Goal: Task Accomplishment & Management: Manage account settings

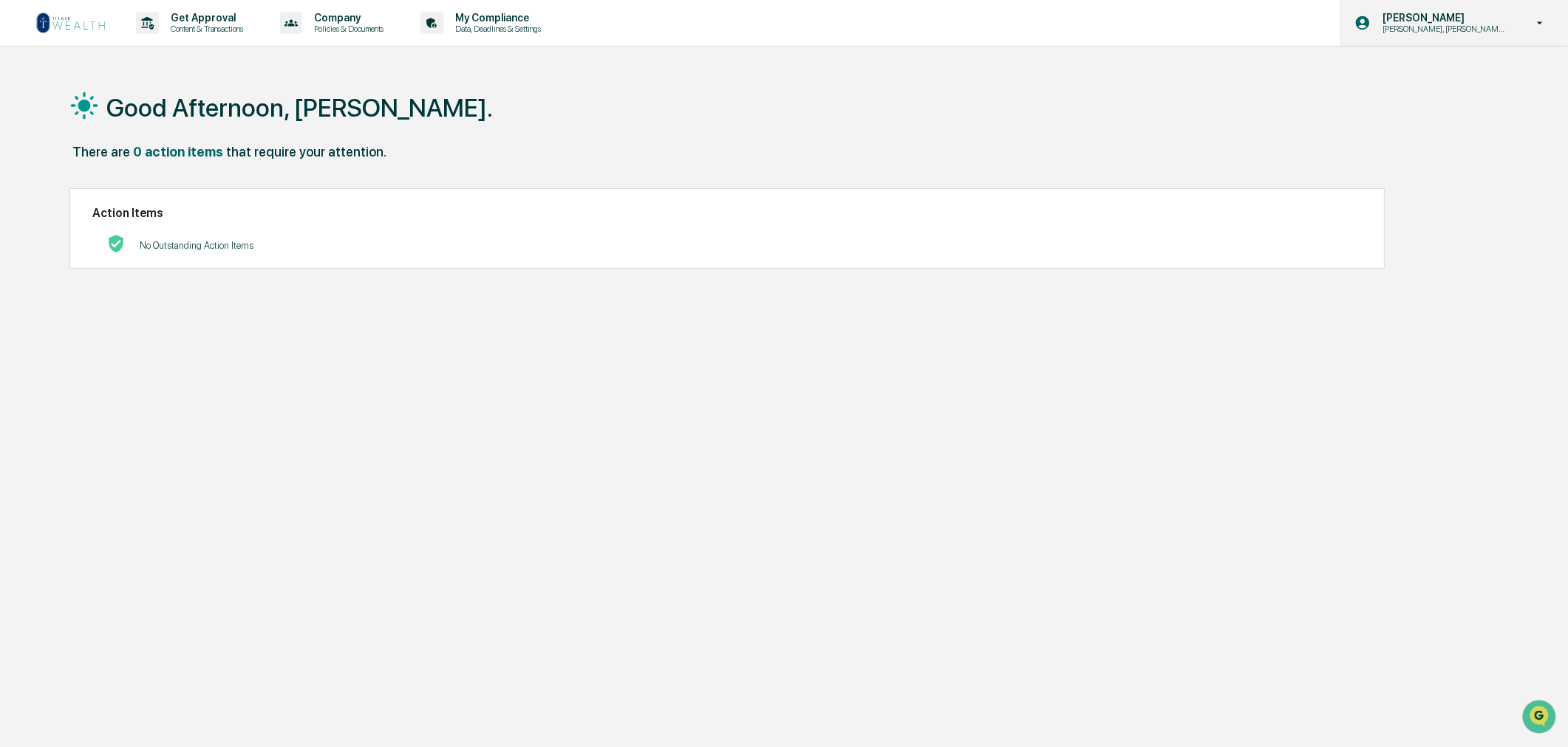
click at [1471, 32] on p "[PERSON_NAME], [PERSON_NAME], [PERSON_NAME] Onboard" at bounding box center [1443, 29] width 145 height 10
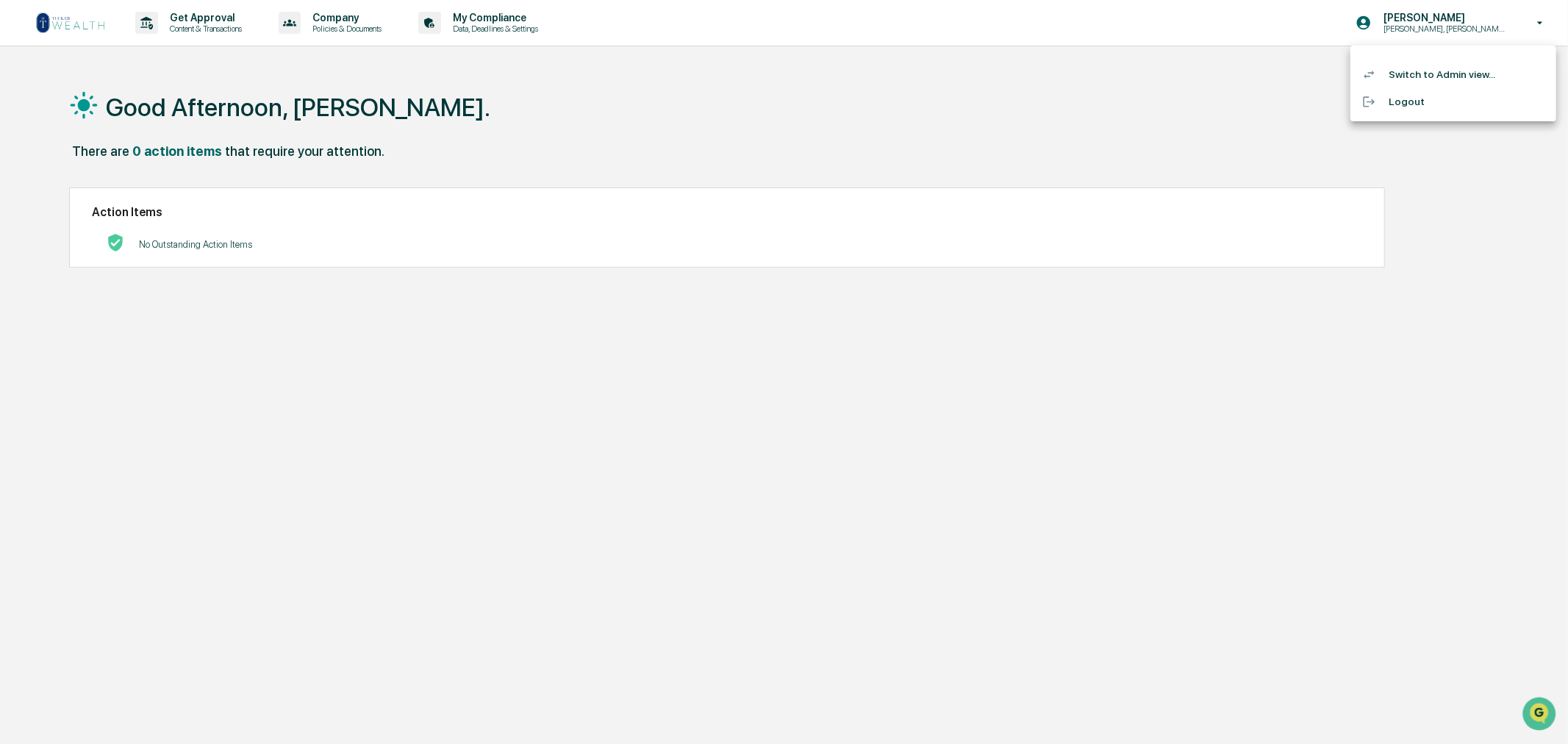
click at [1424, 70] on li "Switch to Admin view..." at bounding box center [1454, 74] width 206 height 27
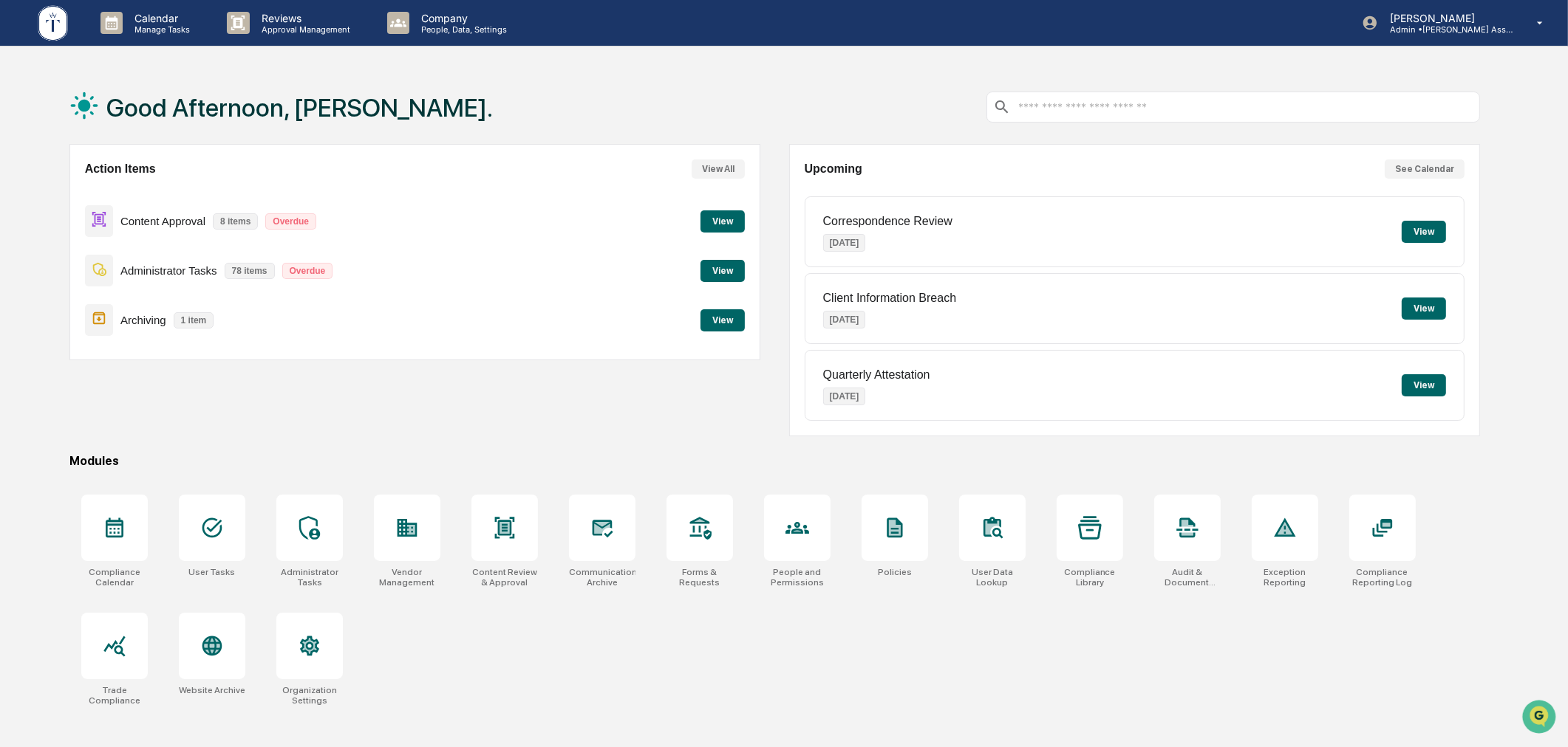
click at [714, 216] on button "View" at bounding box center [723, 221] width 44 height 22
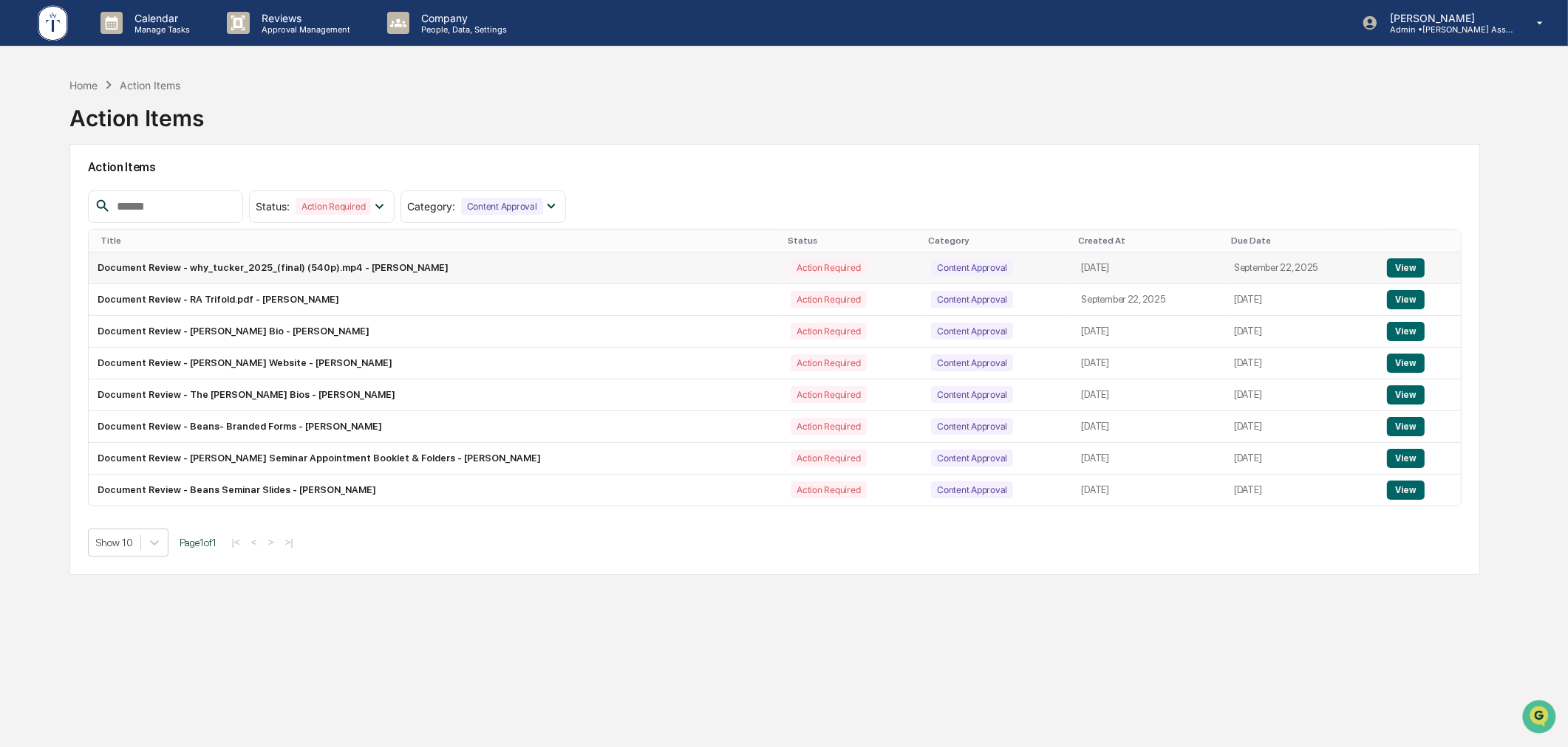
click at [1401, 266] on button "View" at bounding box center [1405, 268] width 37 height 19
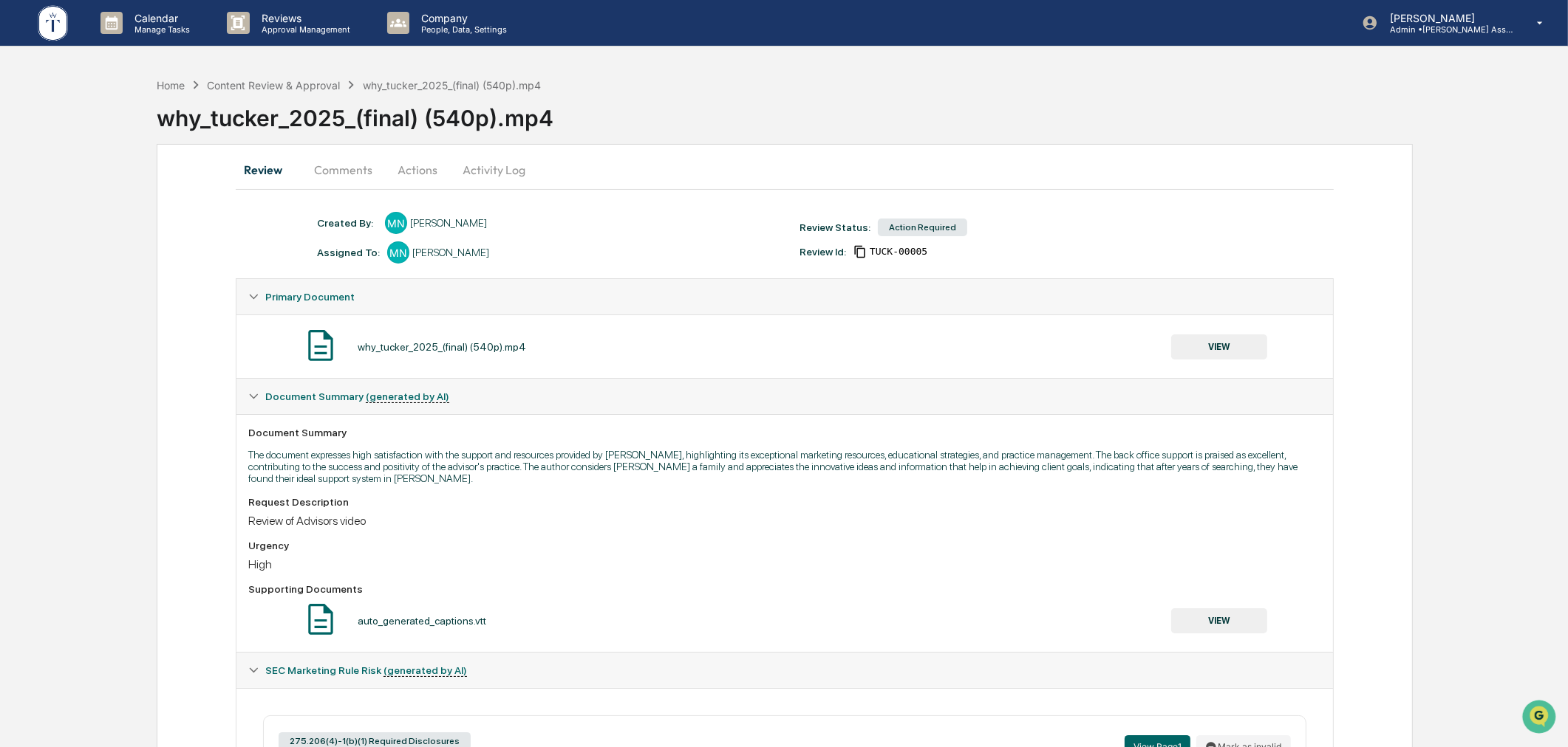
click at [435, 170] on button "Actions" at bounding box center [417, 170] width 67 height 36
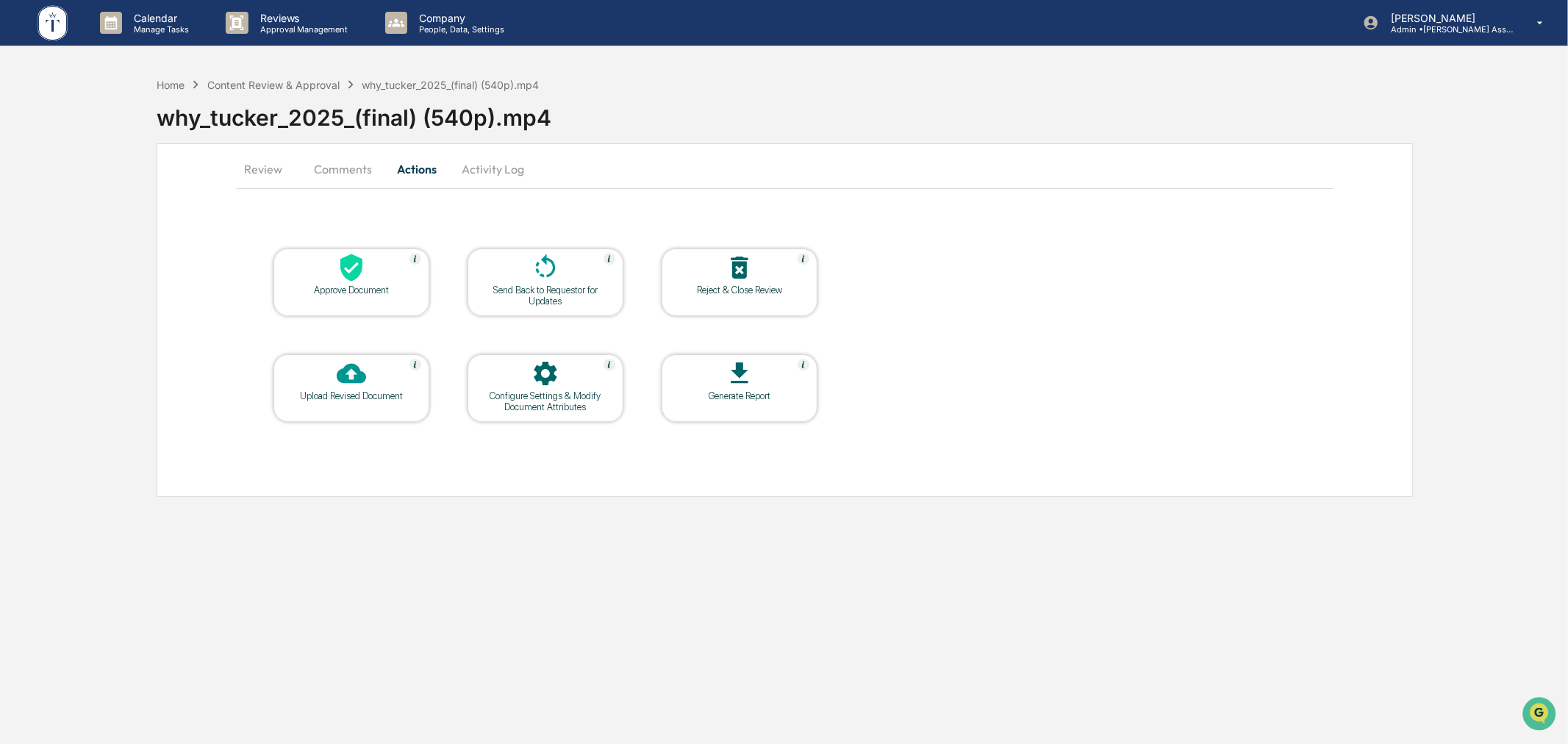
click at [746, 277] on icon at bounding box center [739, 268] width 17 height 22
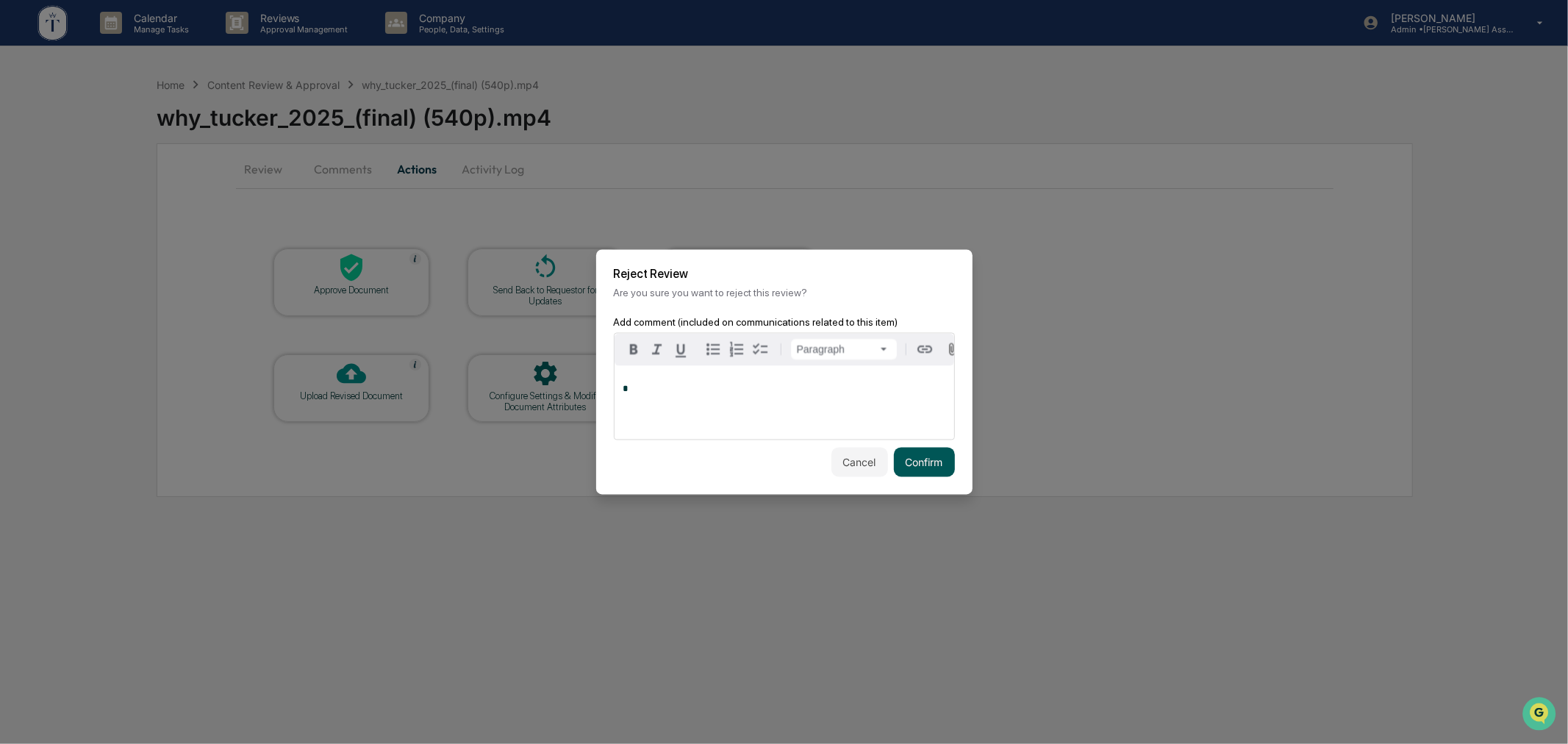
click at [921, 466] on button "Confirm" at bounding box center [924, 462] width 61 height 29
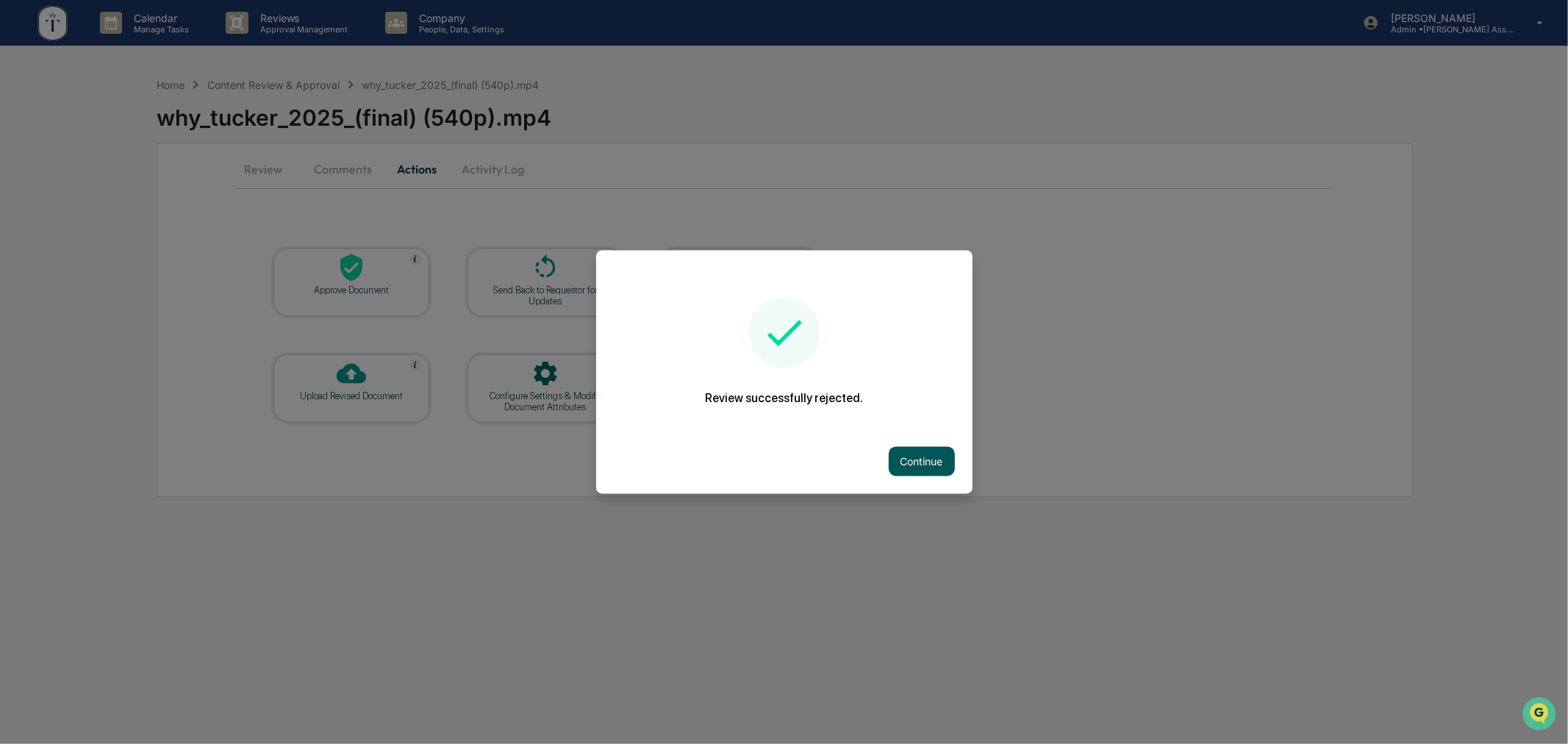
click at [932, 461] on button "Continue" at bounding box center [922, 461] width 66 height 29
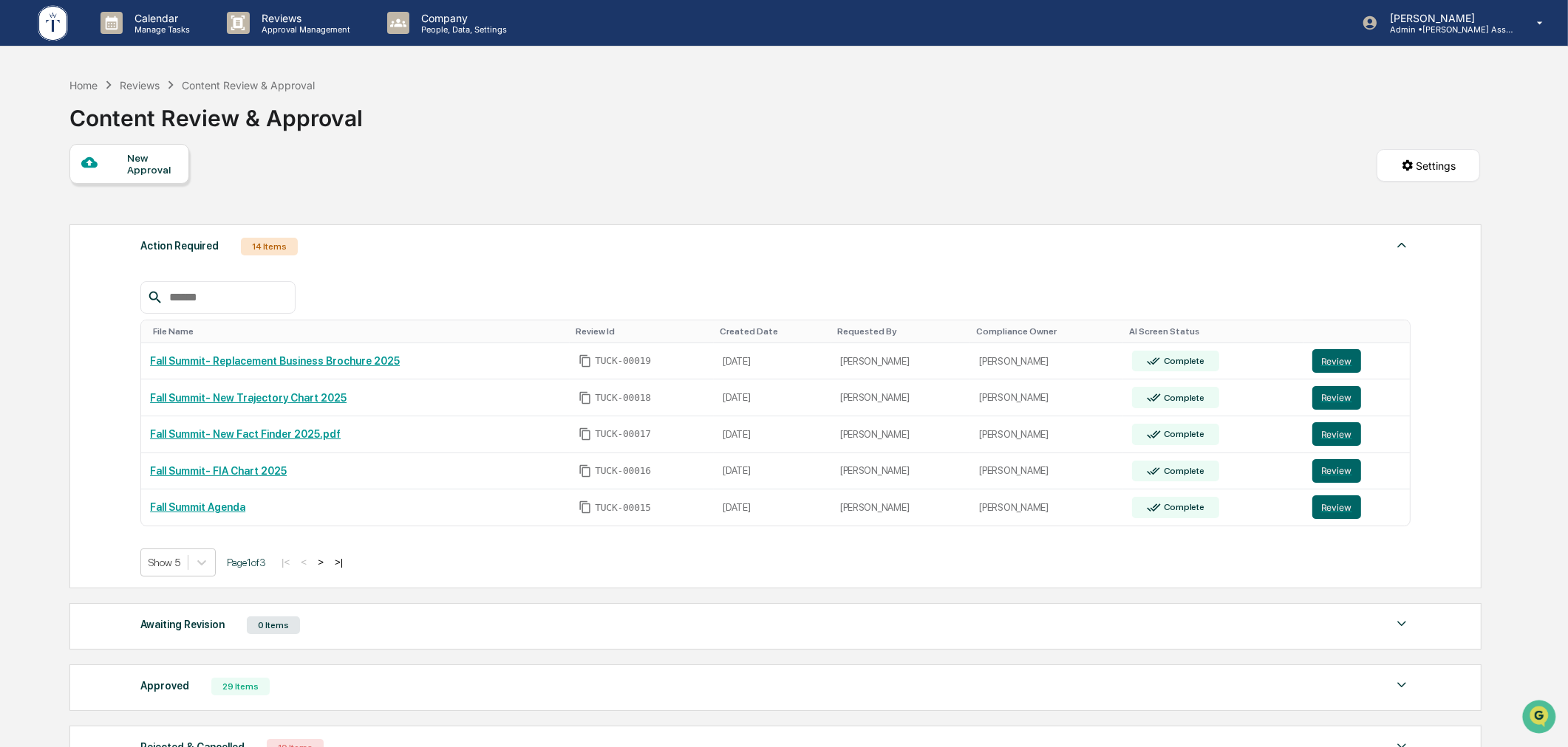
click at [144, 84] on div "Reviews" at bounding box center [140, 86] width 40 height 13
click at [75, 79] on div "Home" at bounding box center [83, 86] width 28 height 13
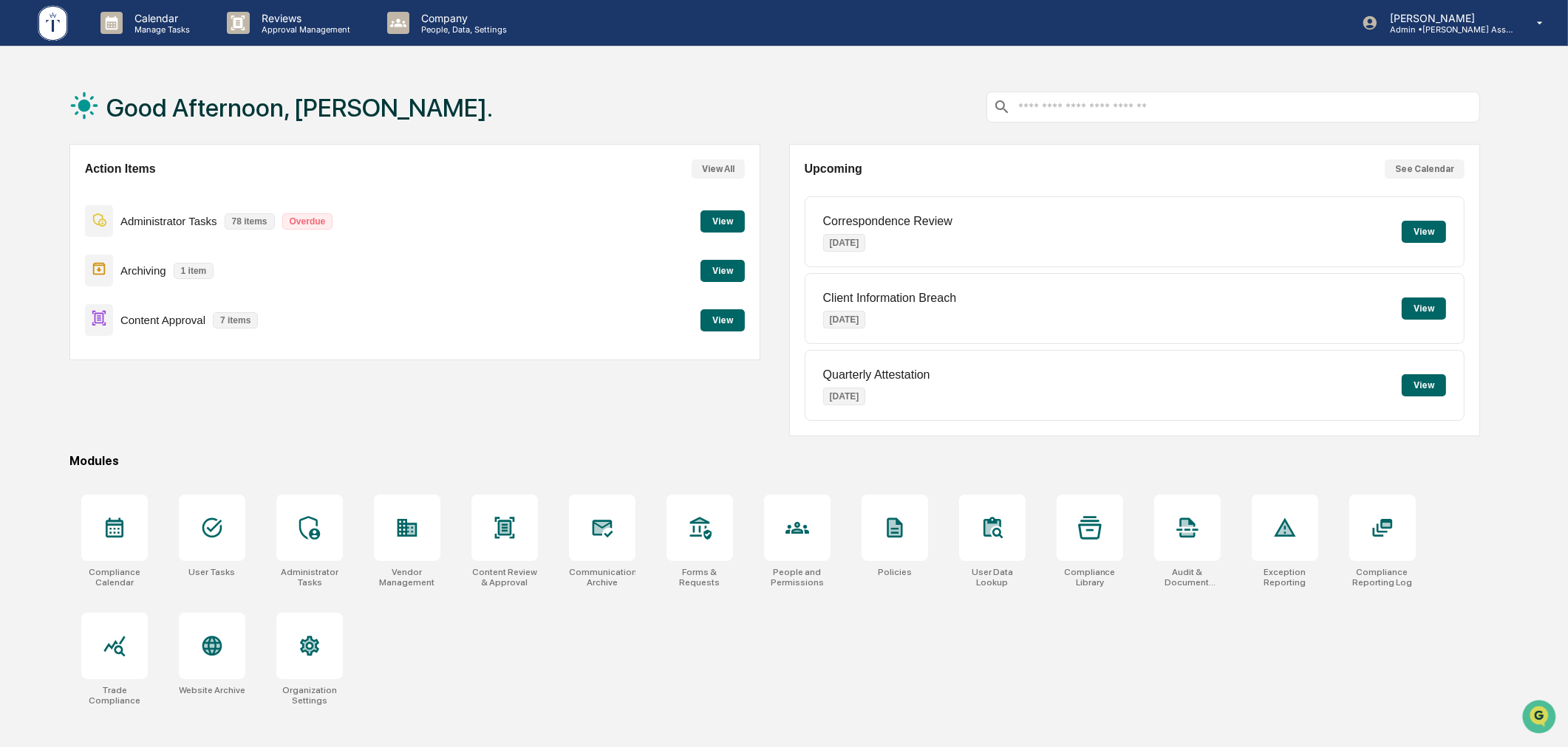
click at [730, 324] on button "View" at bounding box center [723, 320] width 44 height 22
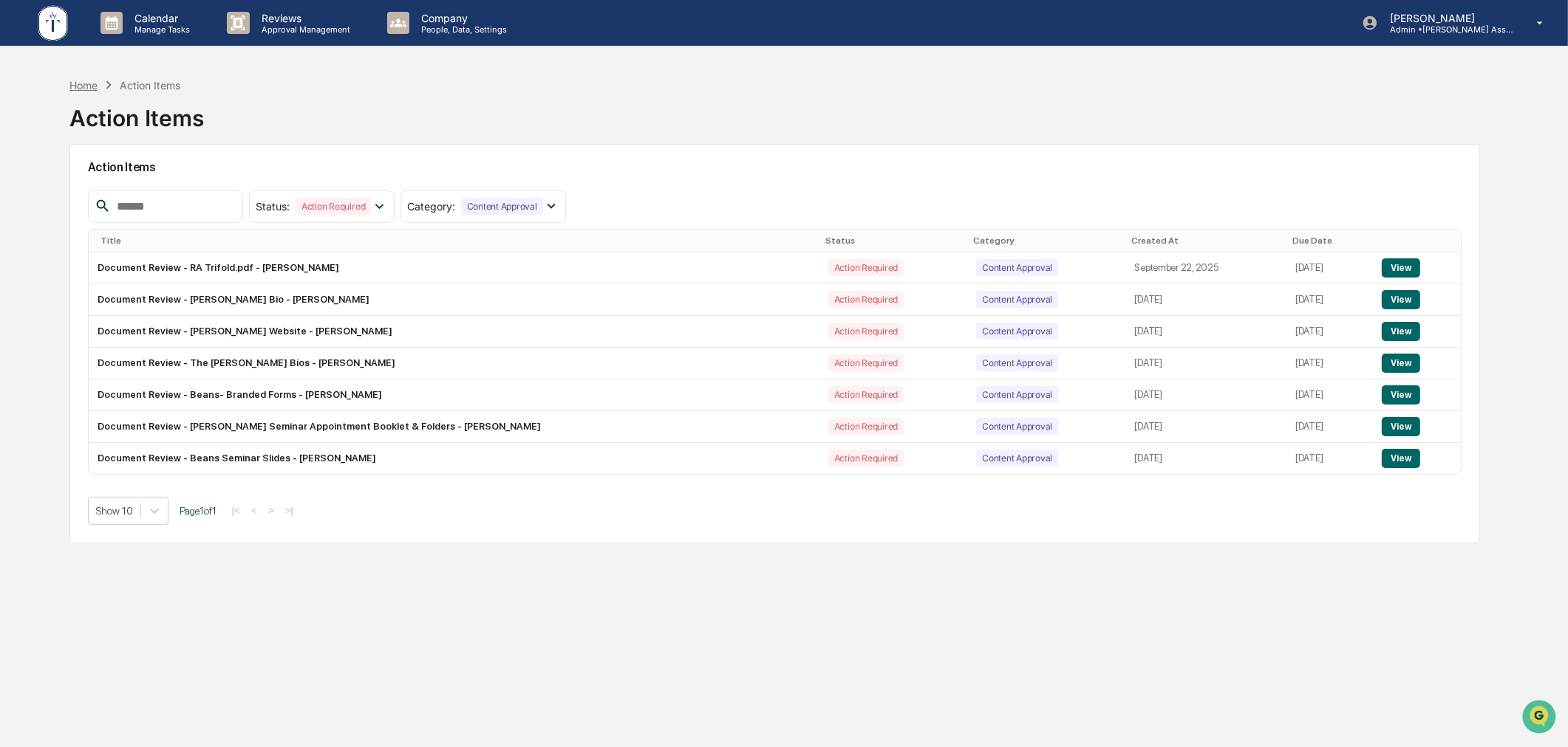
click at [89, 90] on div "Home" at bounding box center [83, 86] width 28 height 13
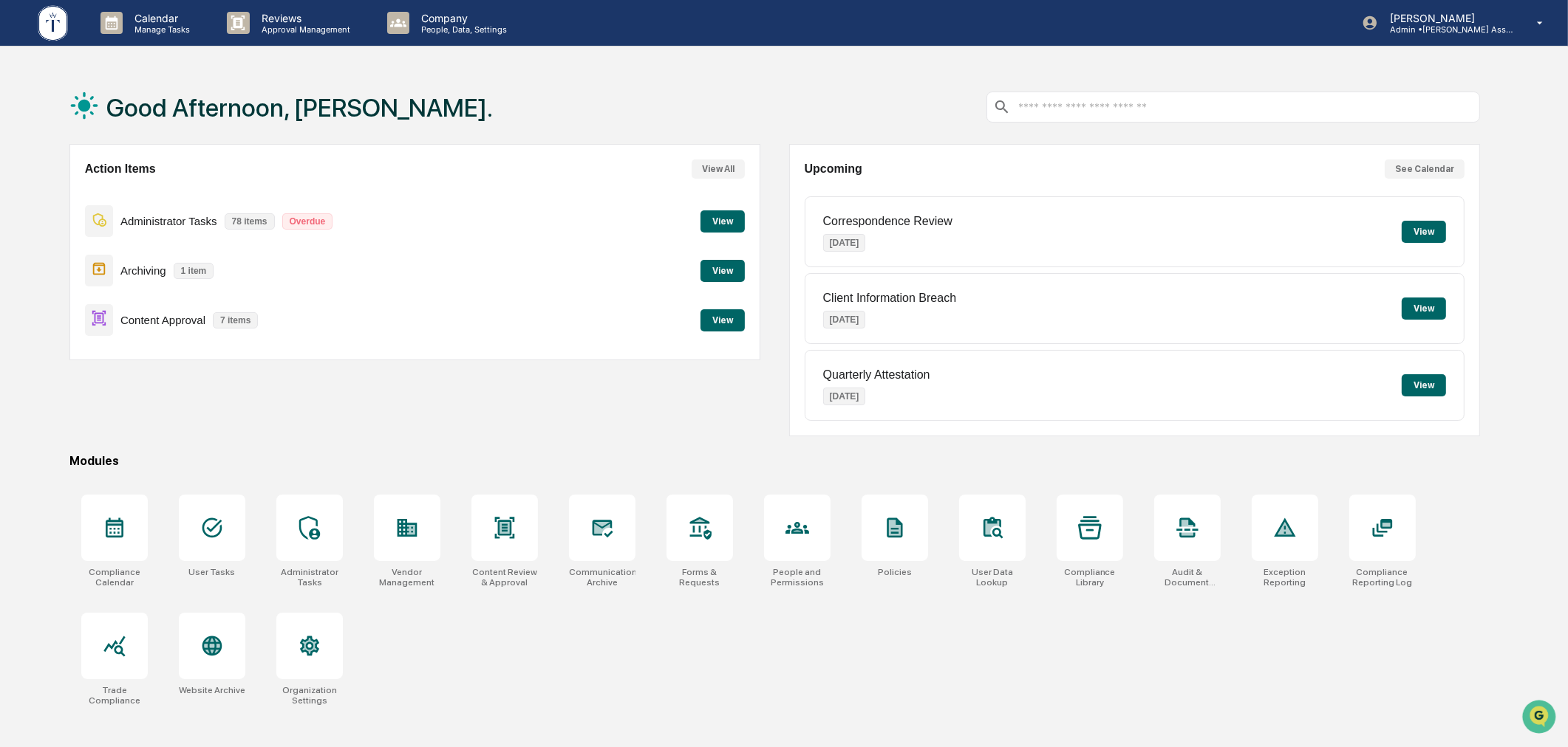
click at [724, 225] on button "View" at bounding box center [723, 221] width 44 height 22
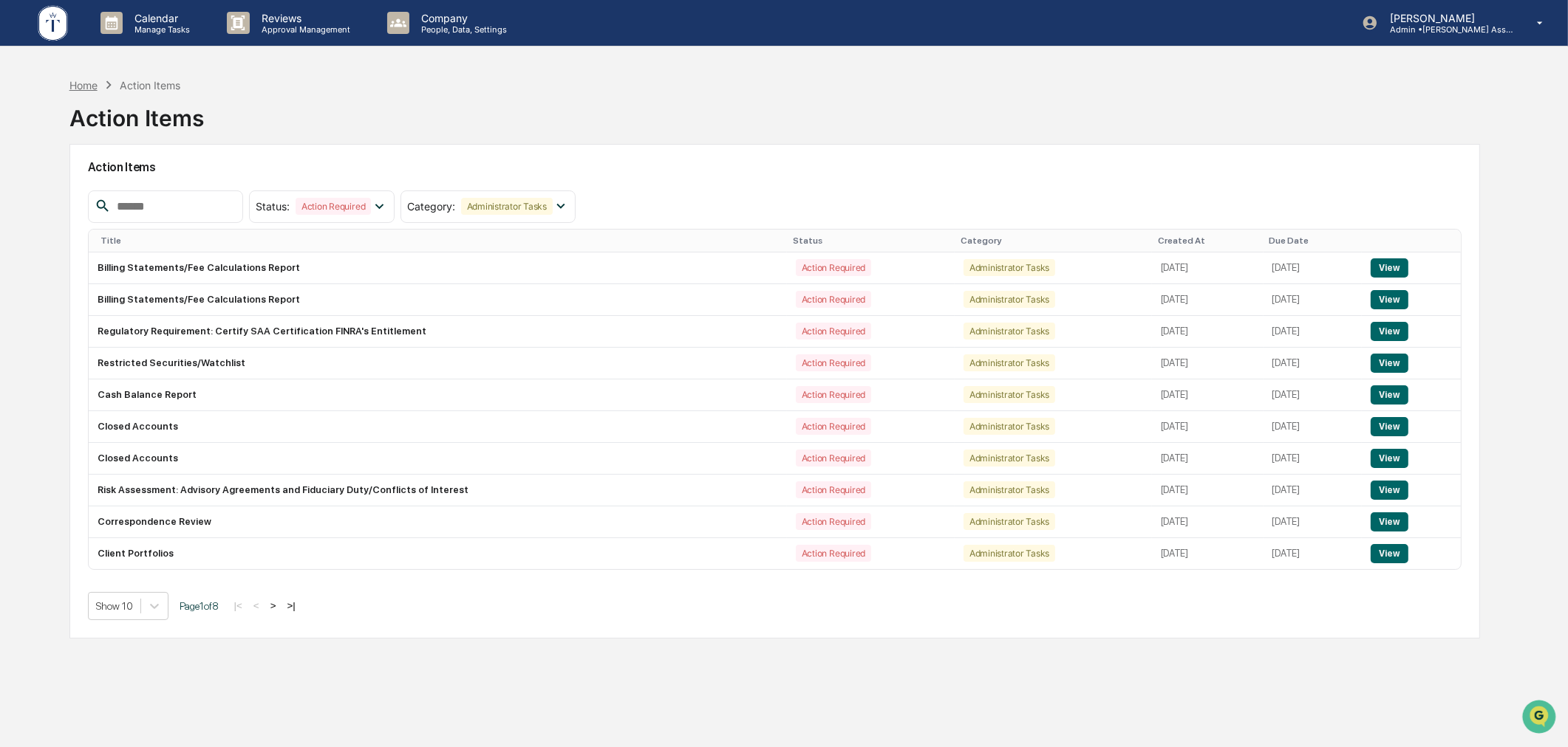
click at [85, 83] on div "Home" at bounding box center [83, 86] width 28 height 13
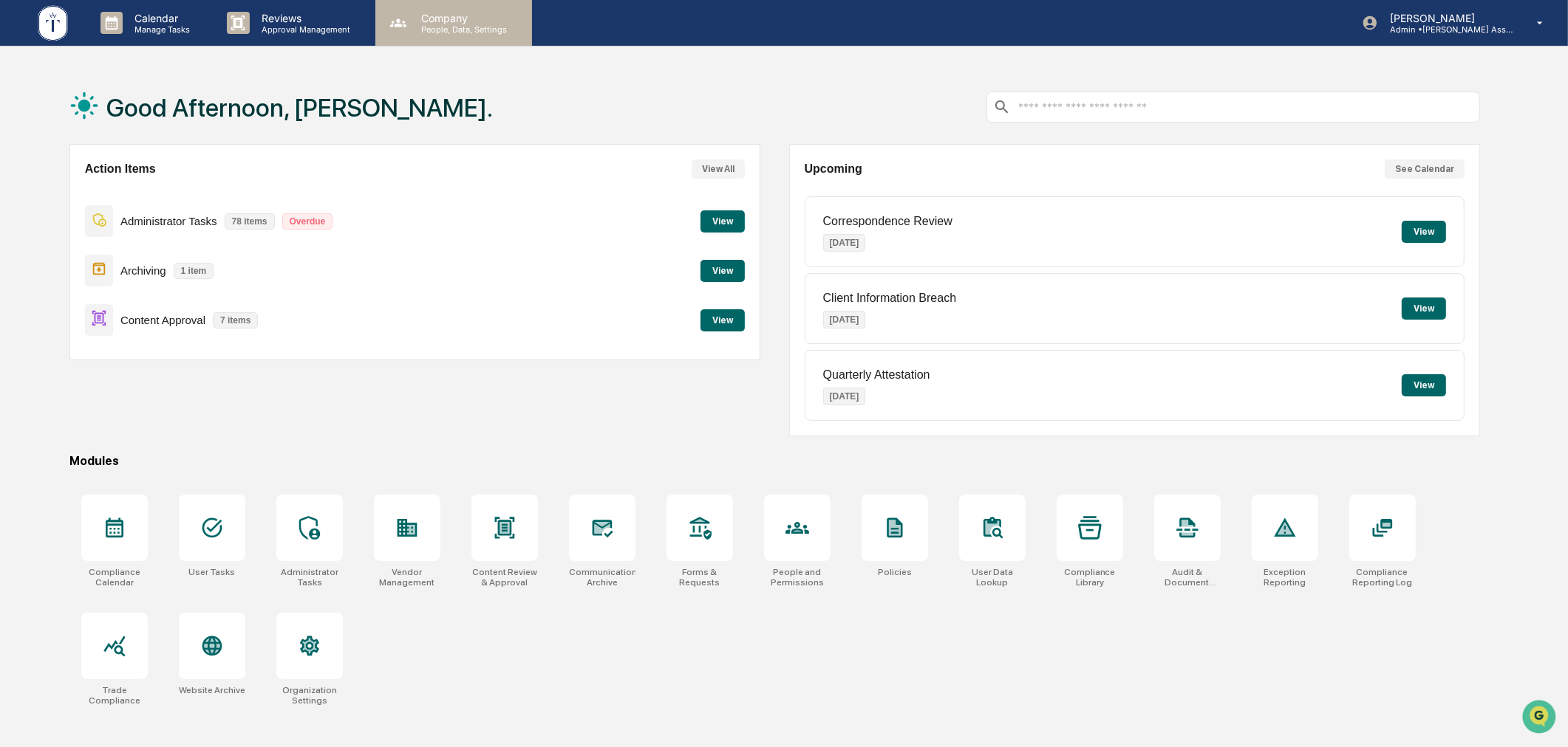
click at [439, 18] on p "Company" at bounding box center [462, 18] width 105 height 13
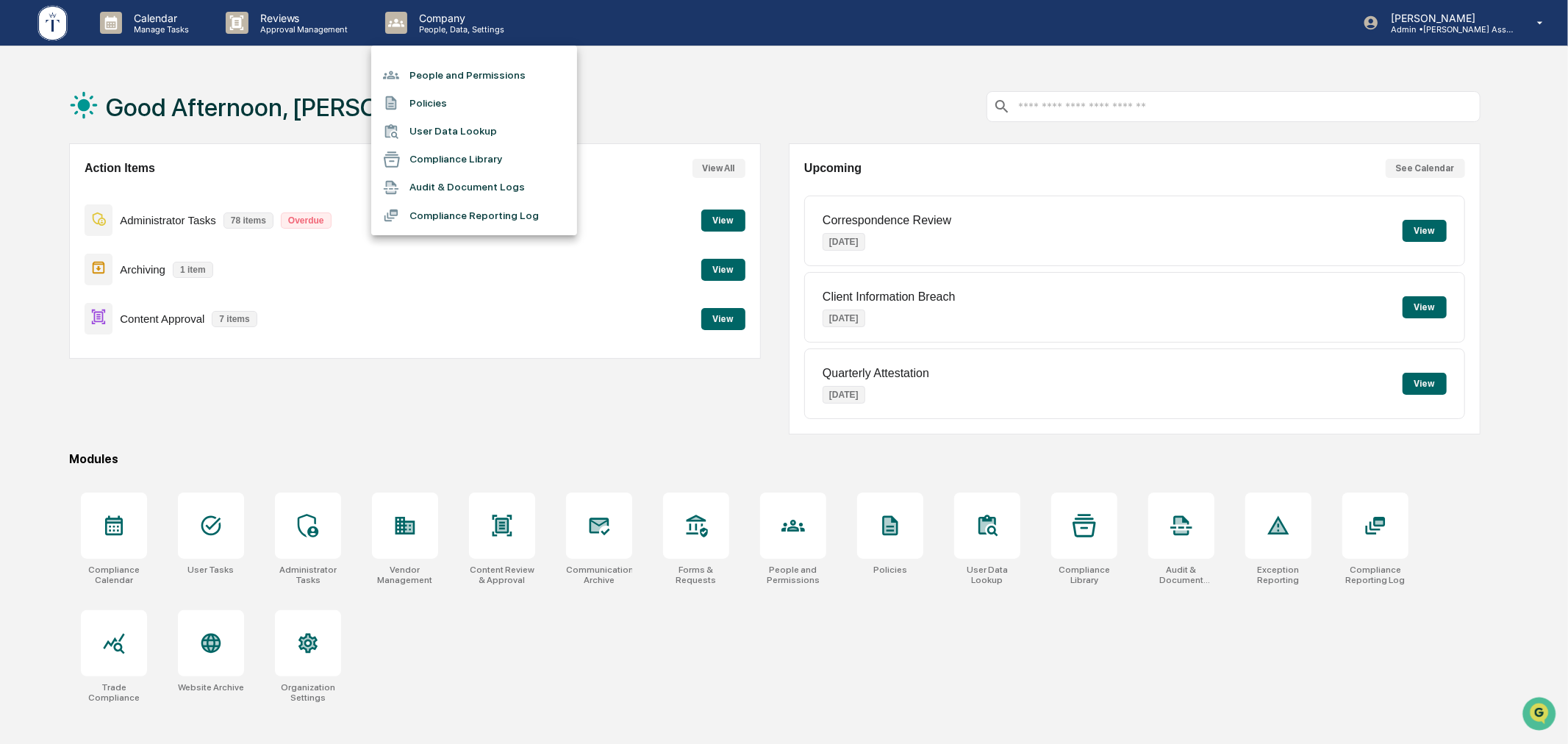
click at [165, 24] on div at bounding box center [784, 372] width 1568 height 744
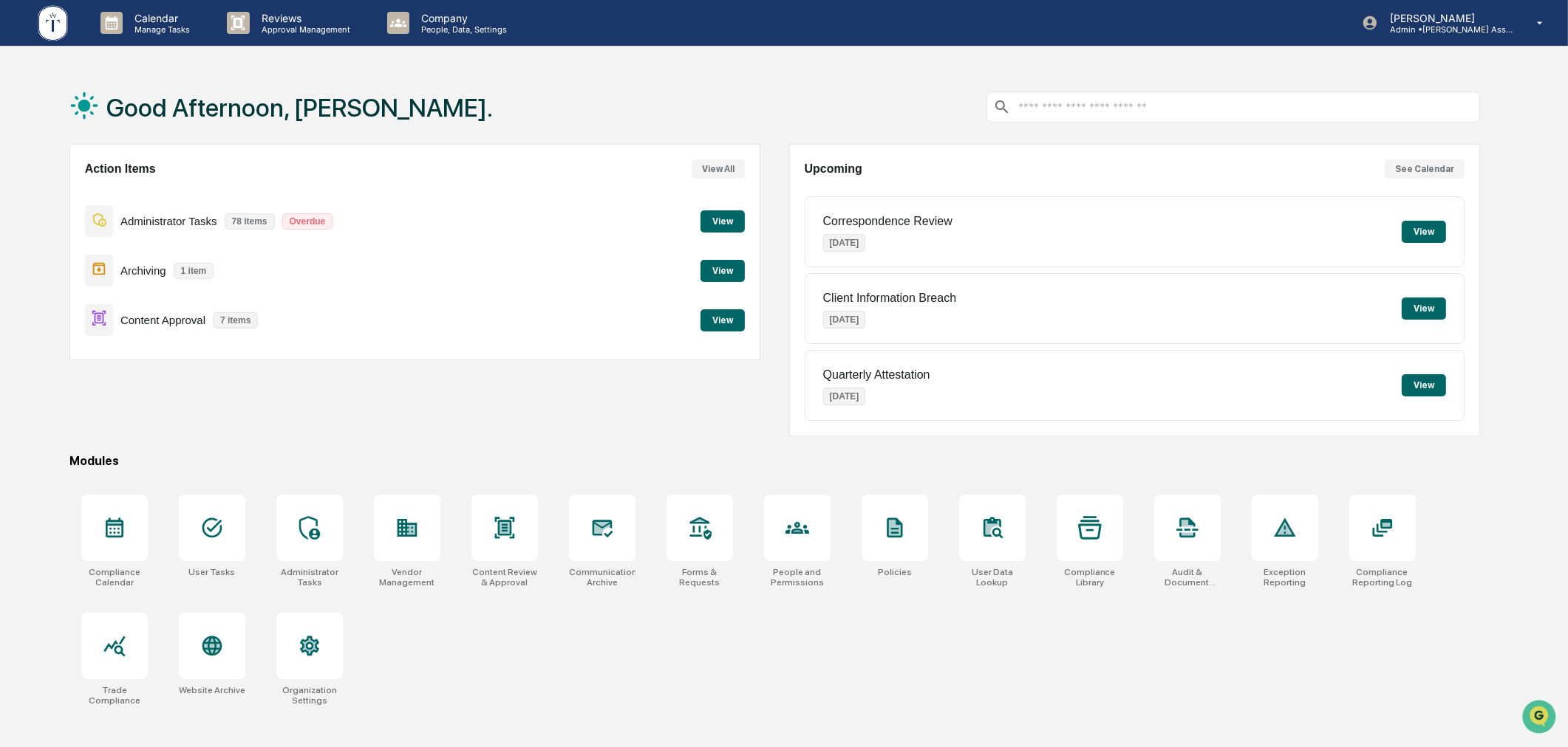
click at [137, 25] on p "Manage Tasks" at bounding box center [160, 29] width 75 height 10
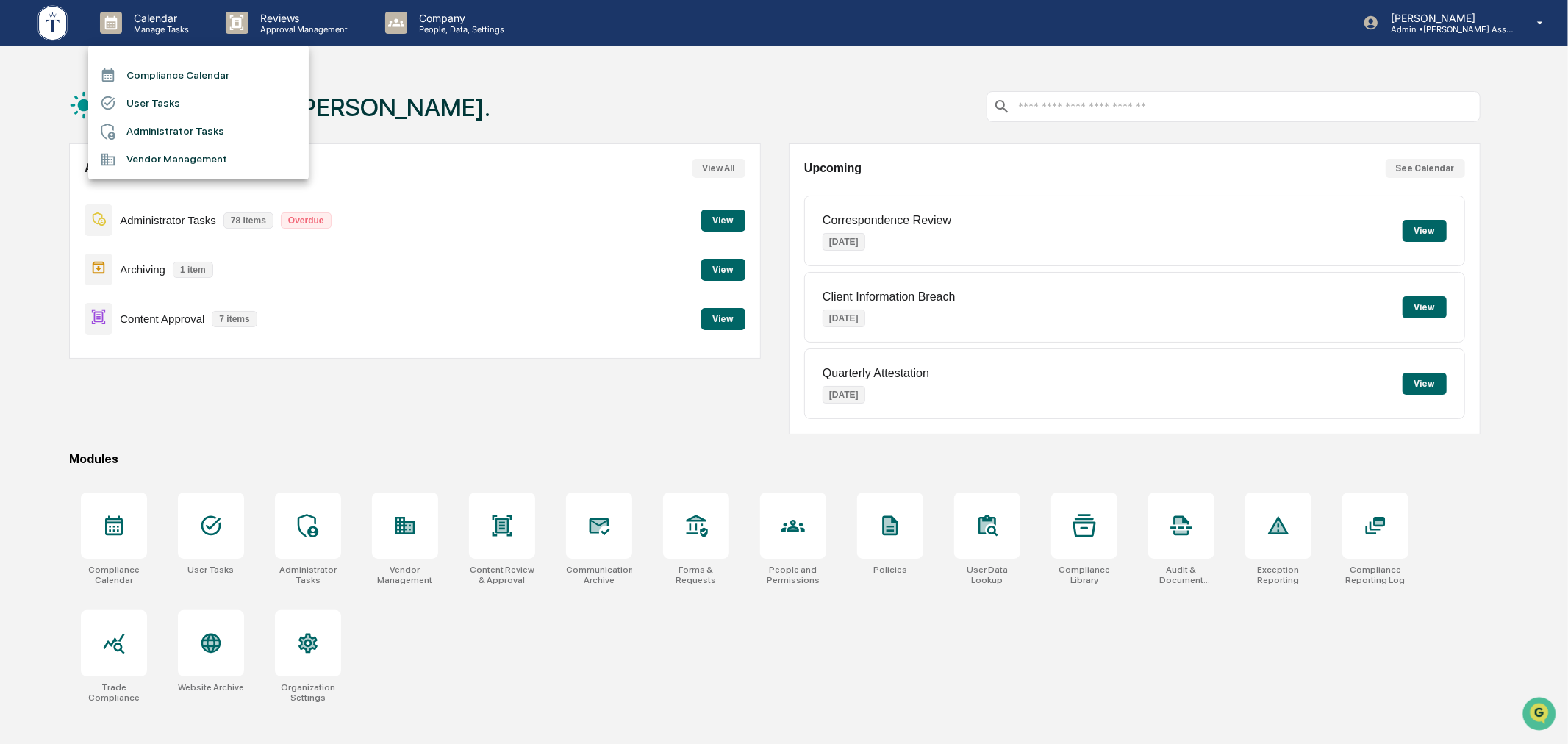
click at [163, 96] on li "User Tasks" at bounding box center [198, 103] width 220 height 28
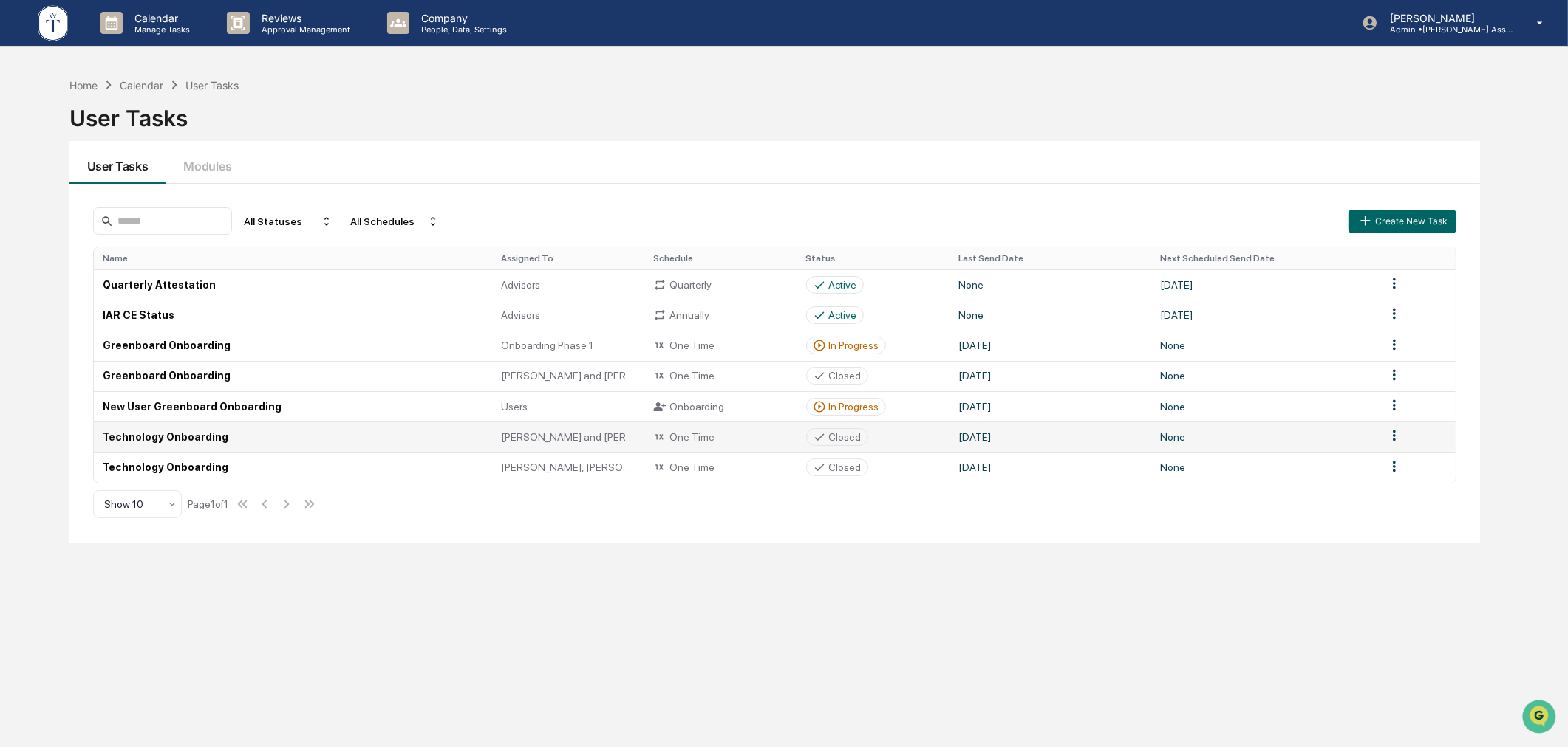
click at [851, 436] on div "Closed" at bounding box center [845, 437] width 33 height 12
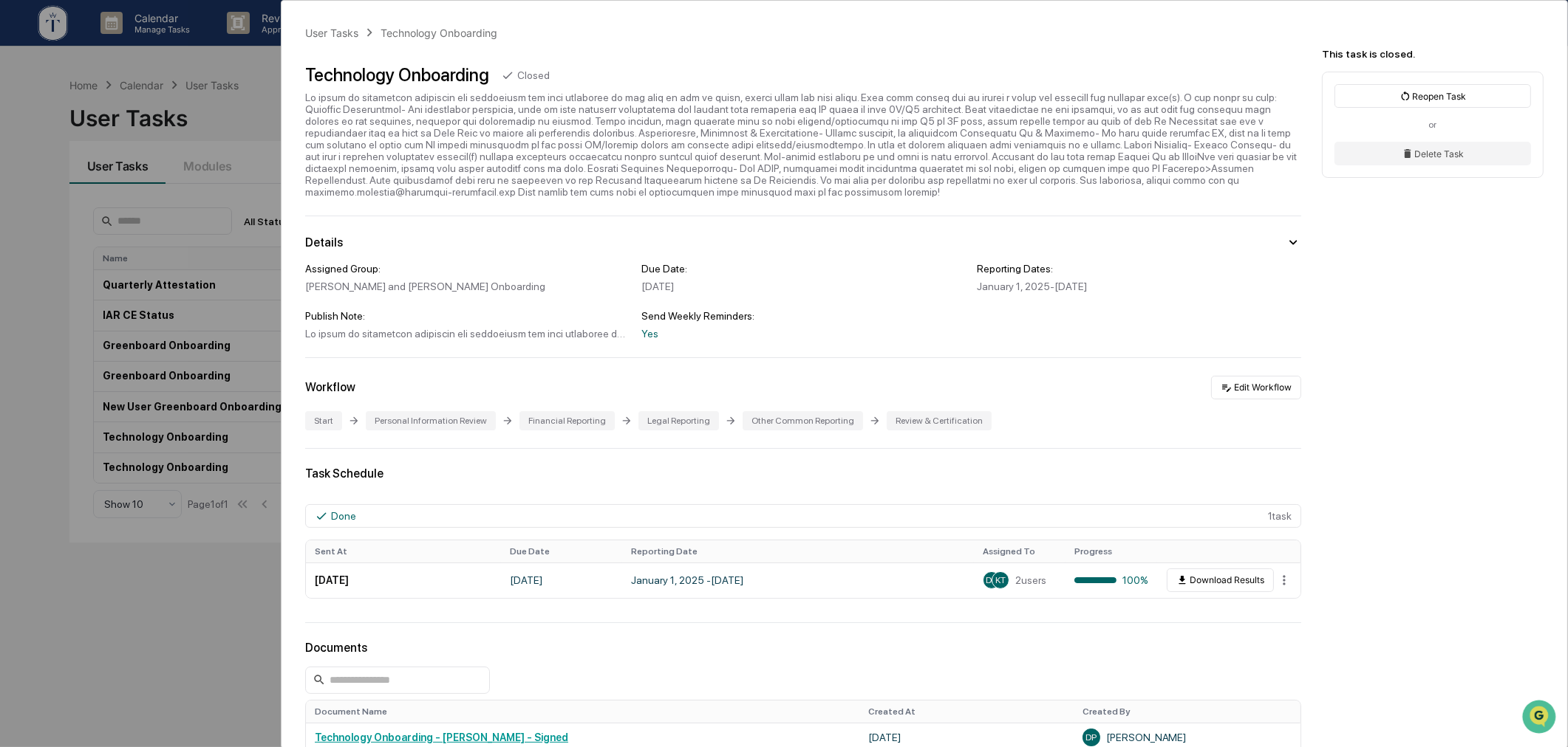
click at [135, 655] on div "User Tasks Technology Onboarding Technology Onboarding Closed Details Assigned …" at bounding box center [784, 374] width 1568 height 747
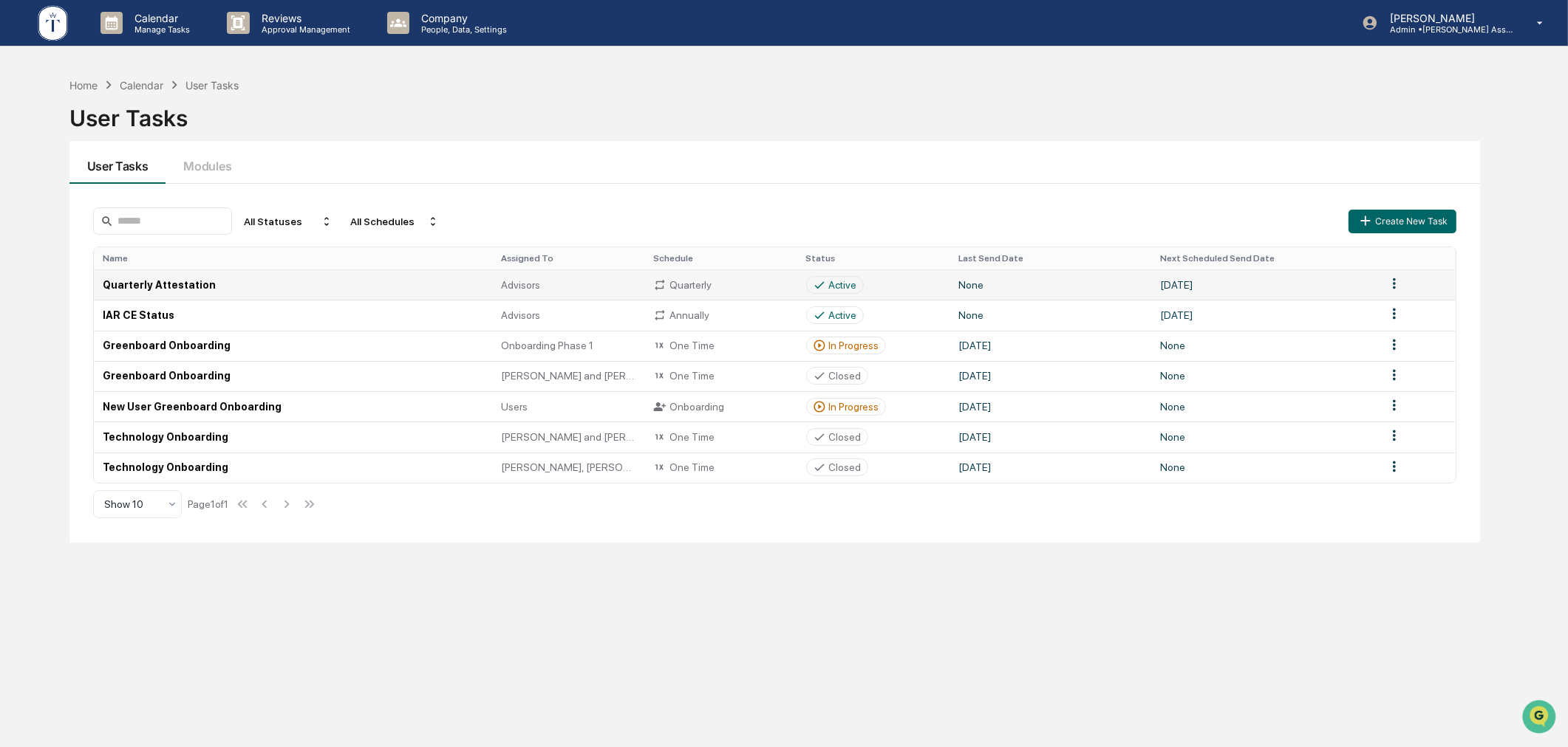
click at [836, 284] on div "Active" at bounding box center [843, 285] width 28 height 12
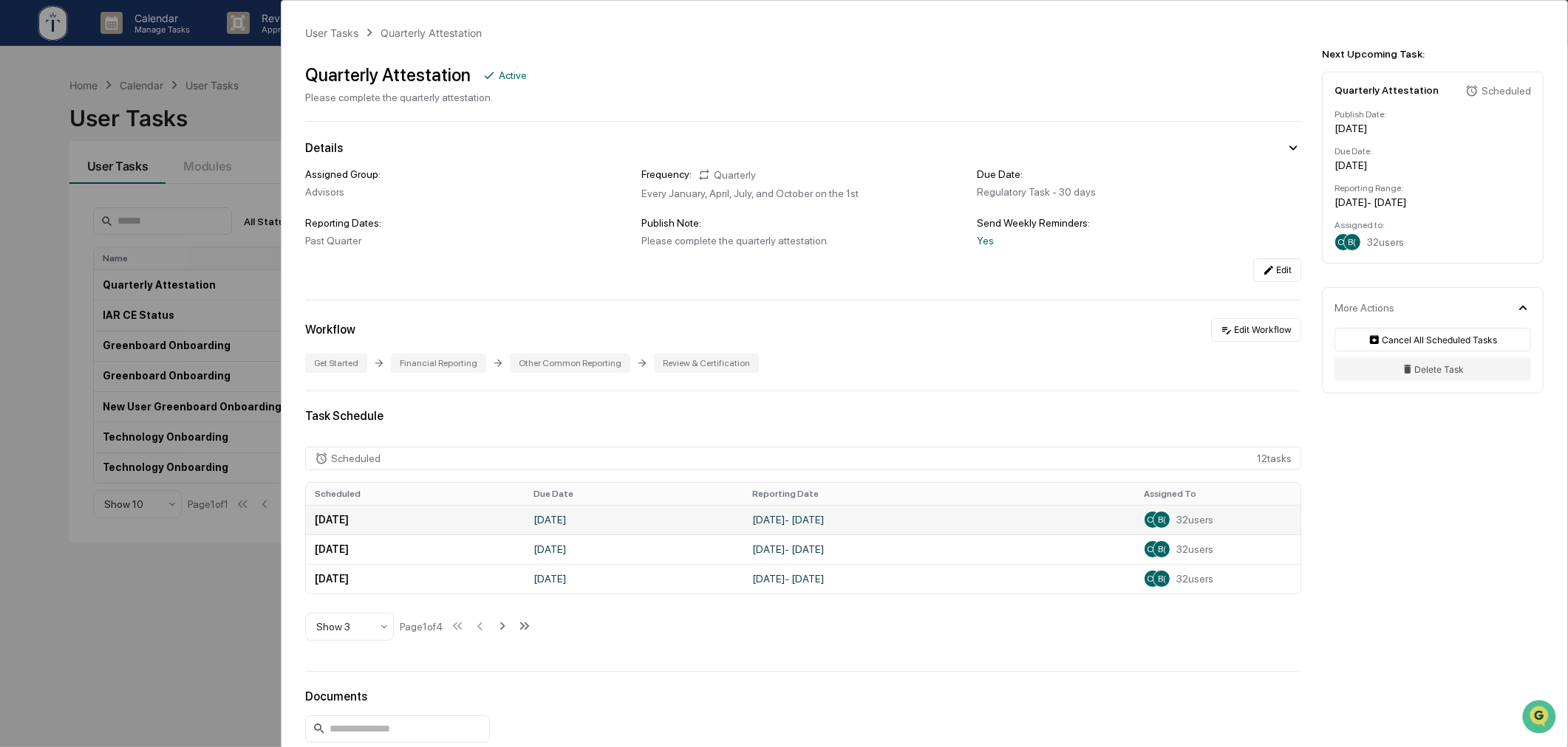
click at [360, 524] on td "[DATE]" at bounding box center [416, 519] width 219 height 29
click at [898, 423] on div "Task Schedule" at bounding box center [803, 416] width 996 height 14
click at [179, 606] on div "User Tasks Quarterly Attestation Quarterly Attestation Active Please complete t…" at bounding box center [784, 374] width 1568 height 747
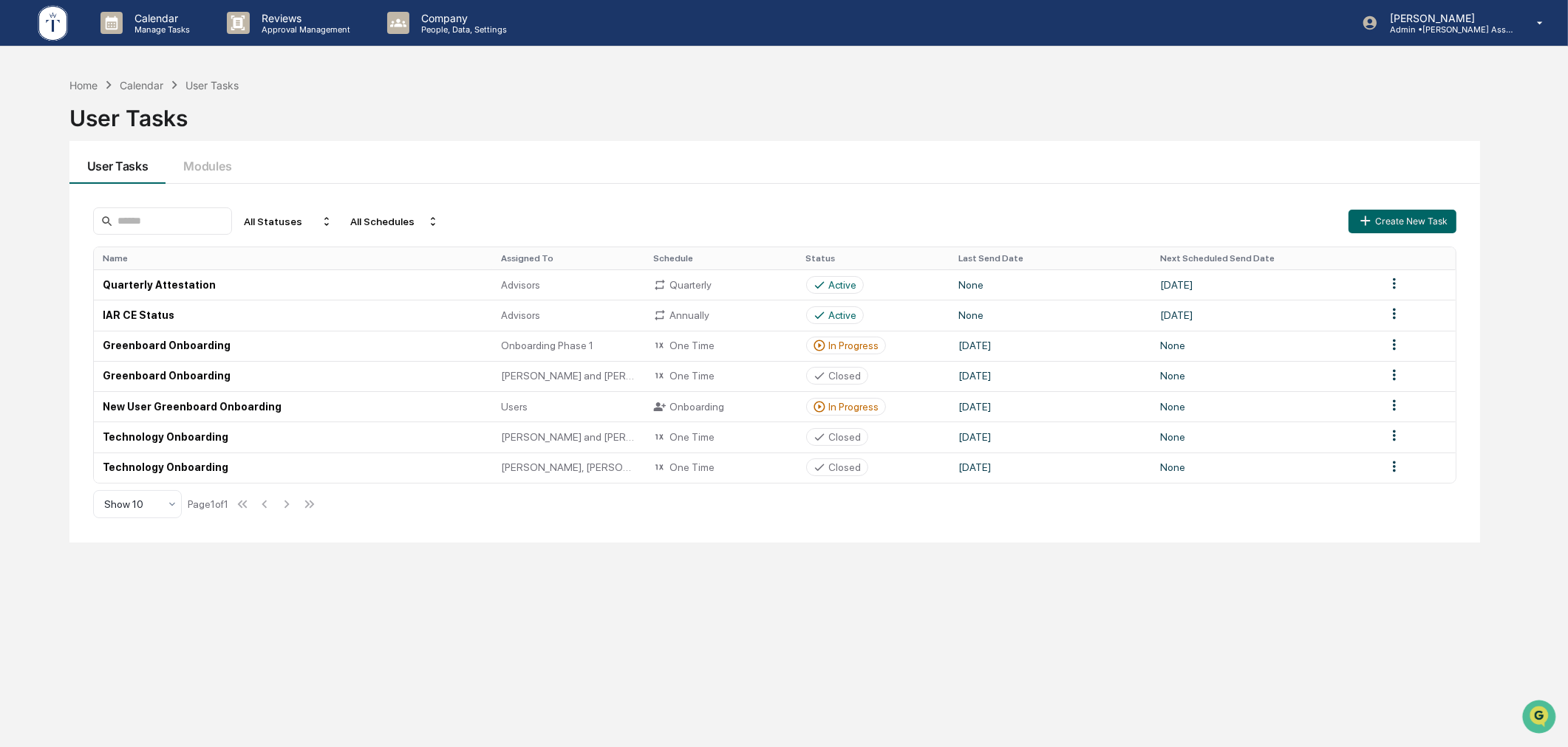
drag, startPoint x: 628, startPoint y: 614, endPoint x: 681, endPoint y: 613, distance: 53.0
click at [628, 614] on div "Home Calendar User Tasks User Tasks User Tasks Modules All Statuses All Schedul…" at bounding box center [775, 443] width 1456 height 747
click at [833, 347] on div "In Progress" at bounding box center [854, 345] width 50 height 12
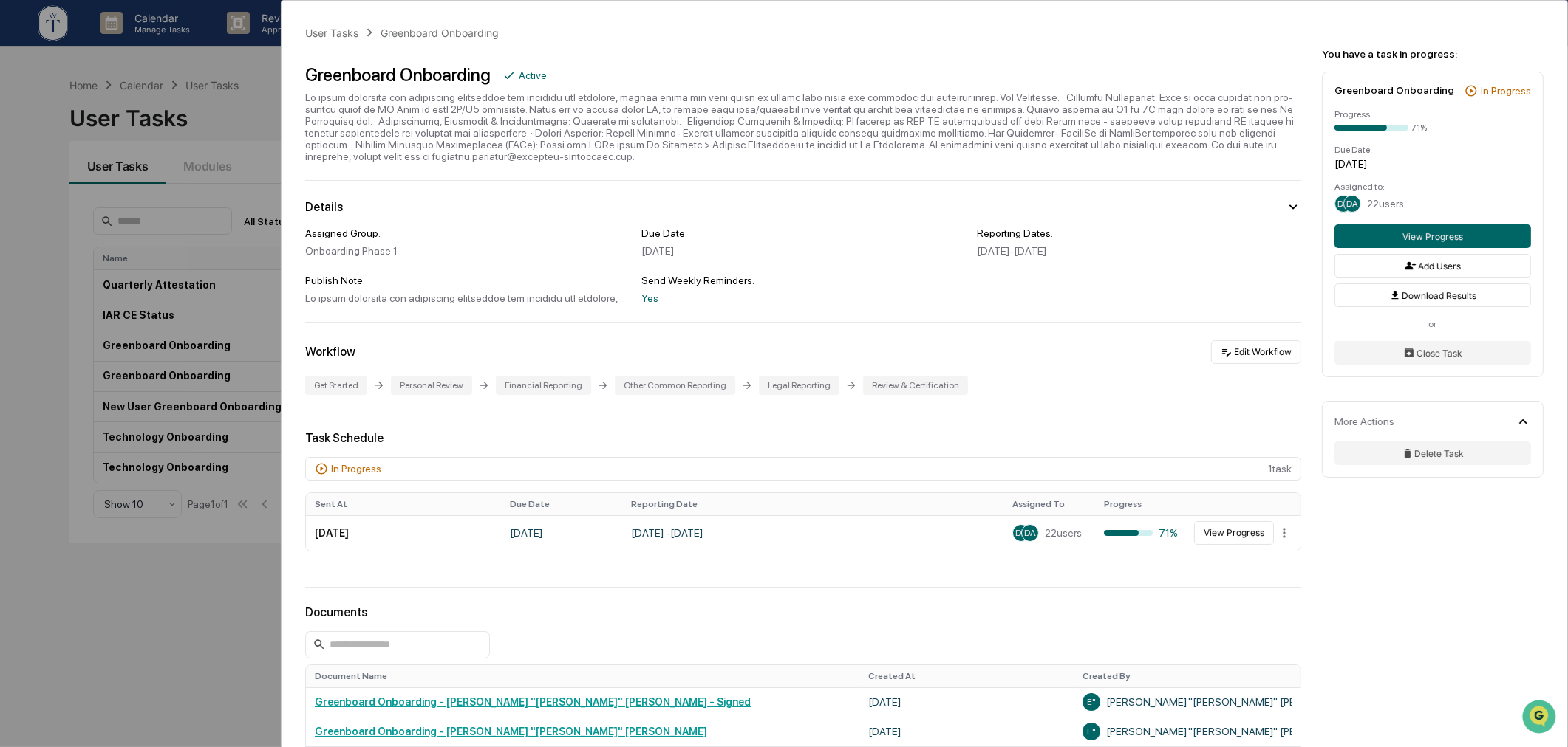
click at [102, 650] on div "User Tasks Greenboard Onboarding Greenboard Onboarding Active Details Assigned …" at bounding box center [784, 374] width 1568 height 747
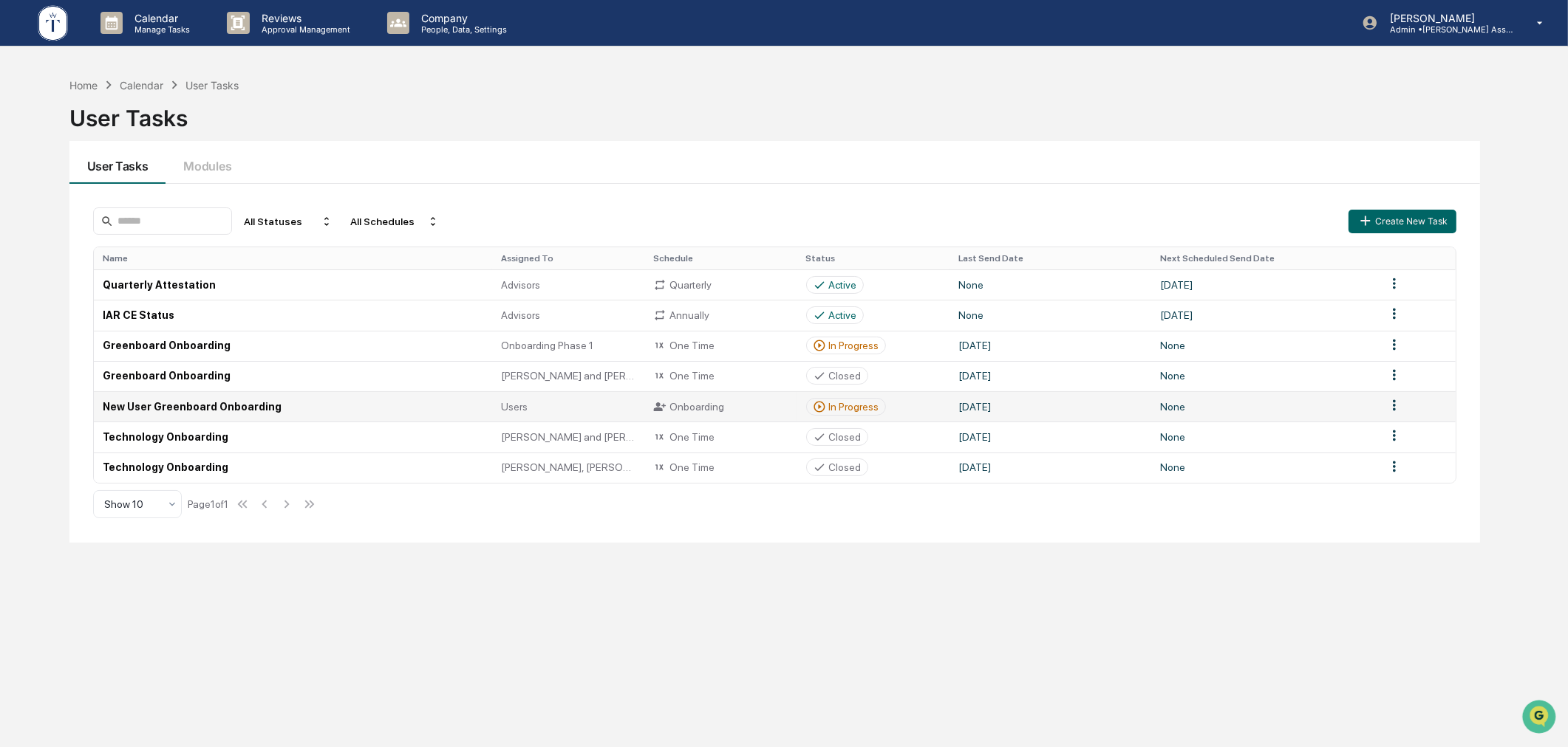
click at [854, 406] on div "In Progress" at bounding box center [854, 407] width 50 height 12
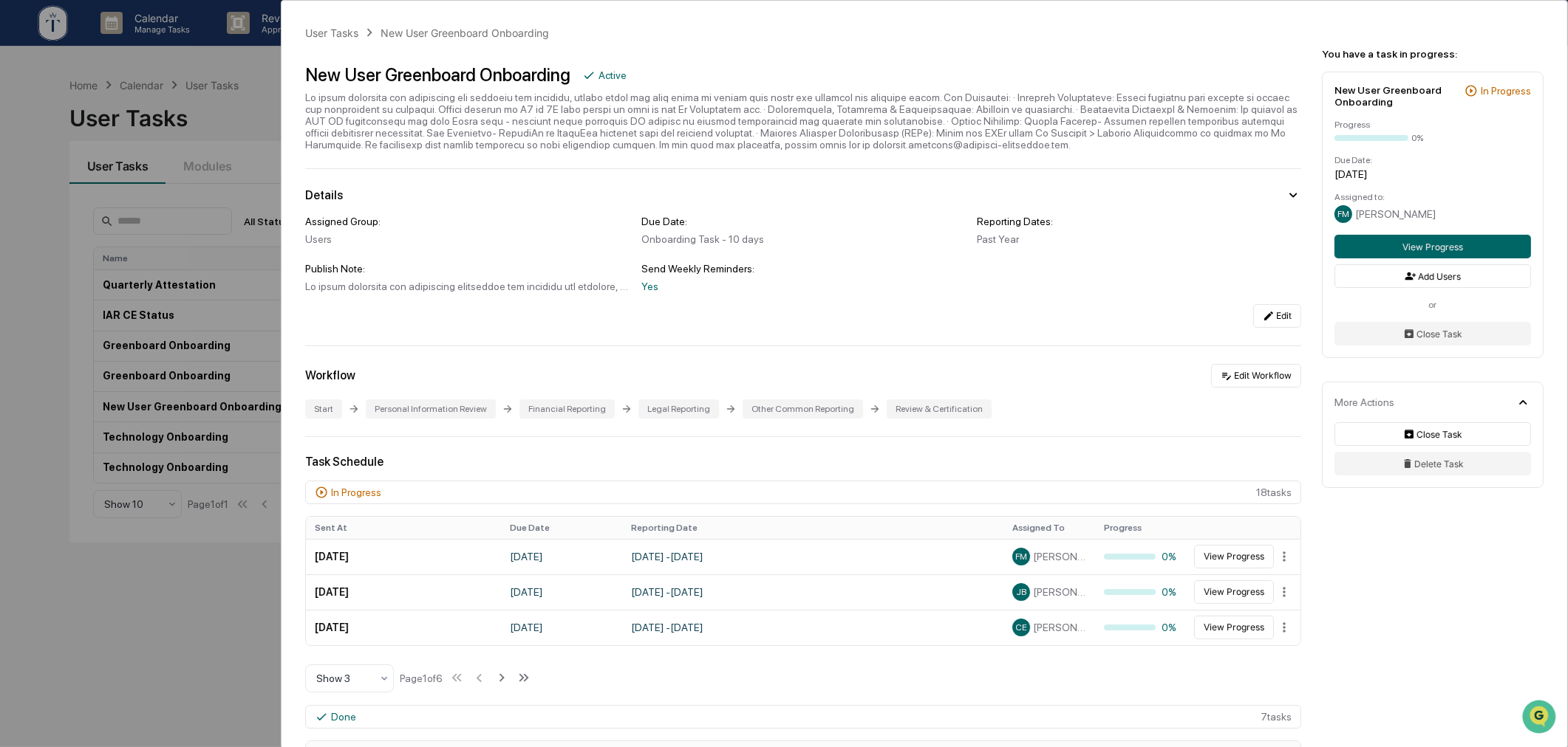
click at [156, 588] on div "User Tasks New User Greenboard Onboarding New User Greenboard Onboarding Active…" at bounding box center [784, 374] width 1568 height 747
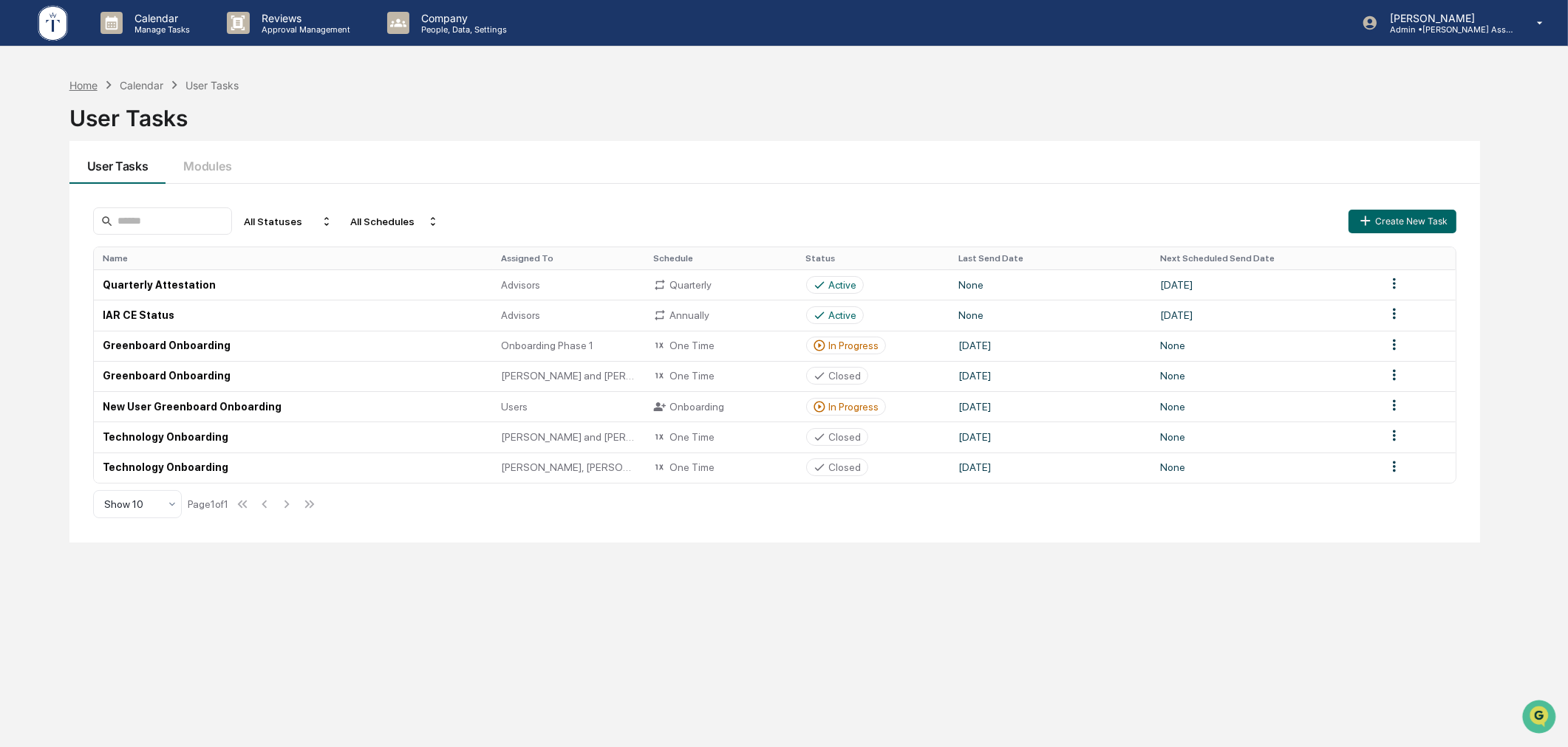
click at [86, 82] on div "Home" at bounding box center [83, 86] width 28 height 13
